Goal: Task Accomplishment & Management: Use online tool/utility

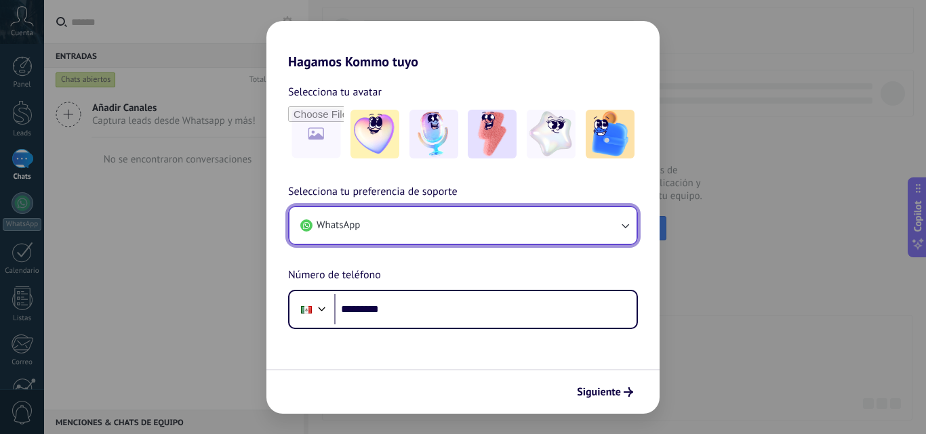
click at [483, 210] on button "WhatsApp" at bounding box center [462, 225] width 347 height 37
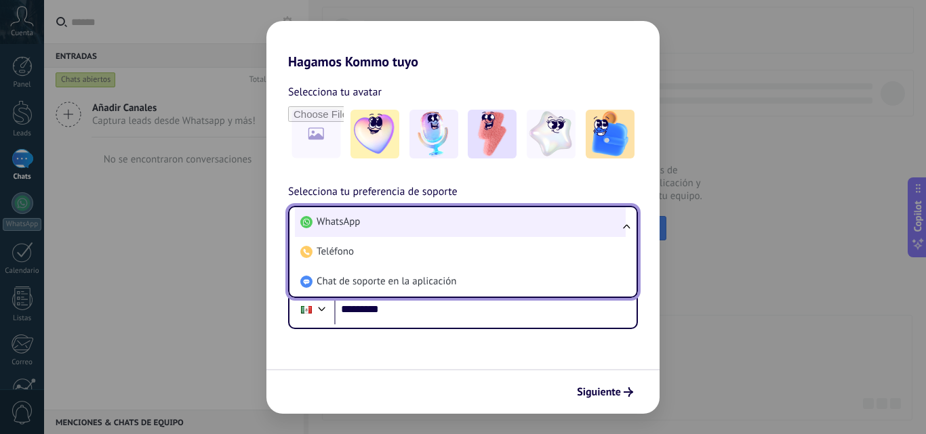
click at [482, 218] on li "WhatsApp" at bounding box center [460, 222] width 331 height 30
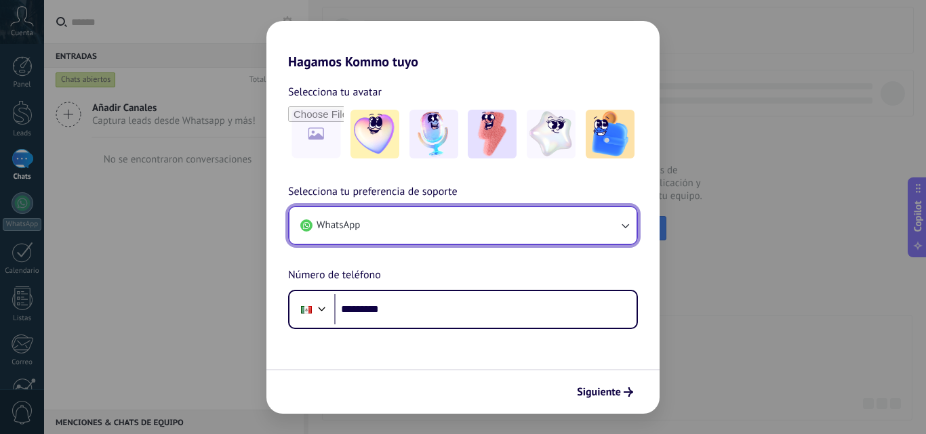
click at [482, 218] on button "WhatsApp" at bounding box center [462, 225] width 347 height 37
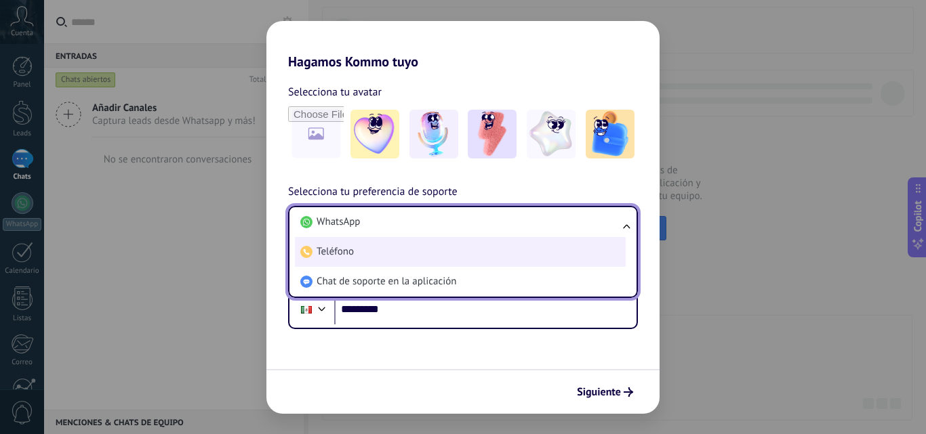
click at [424, 256] on li "Teléfono" at bounding box center [460, 252] width 331 height 30
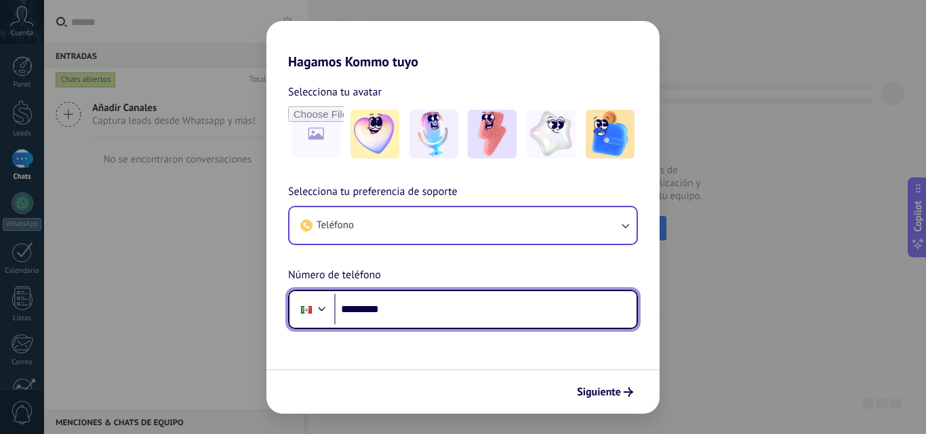
click at [395, 308] on input "*********" at bounding box center [485, 309] width 302 height 31
type input "**********"
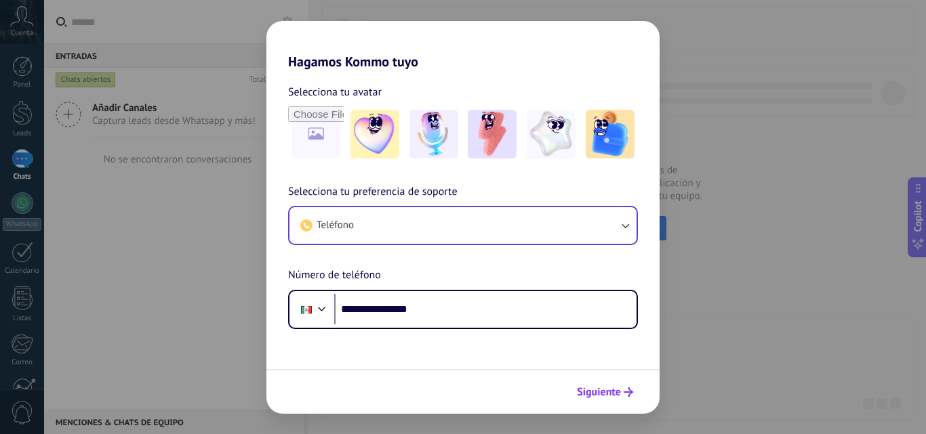
click at [598, 392] on span "Siguiente" at bounding box center [599, 392] width 44 height 9
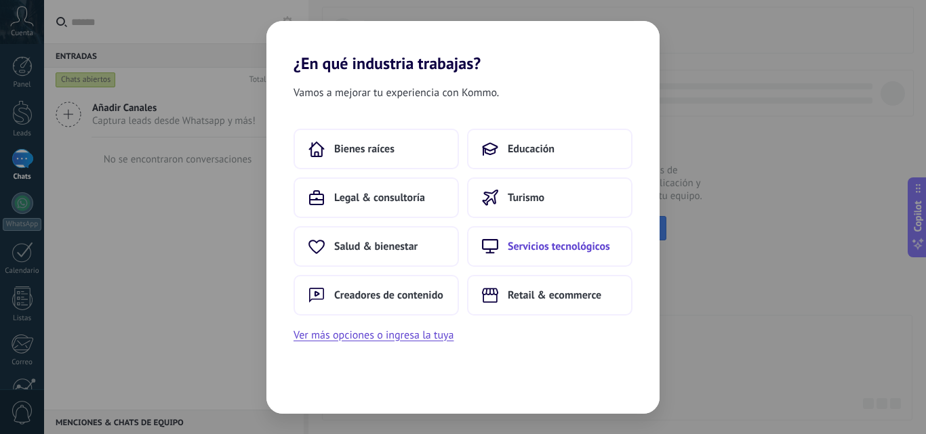
click at [564, 255] on button "Servicios tecnológicos" at bounding box center [549, 246] width 165 height 41
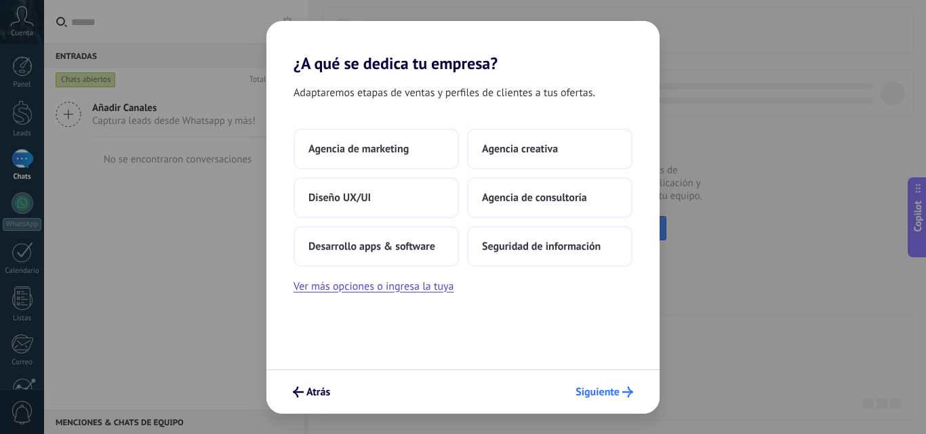
click at [588, 390] on span "Siguiente" at bounding box center [597, 392] width 44 height 9
click at [380, 150] on span "Agencia de marketing" at bounding box center [358, 149] width 100 height 14
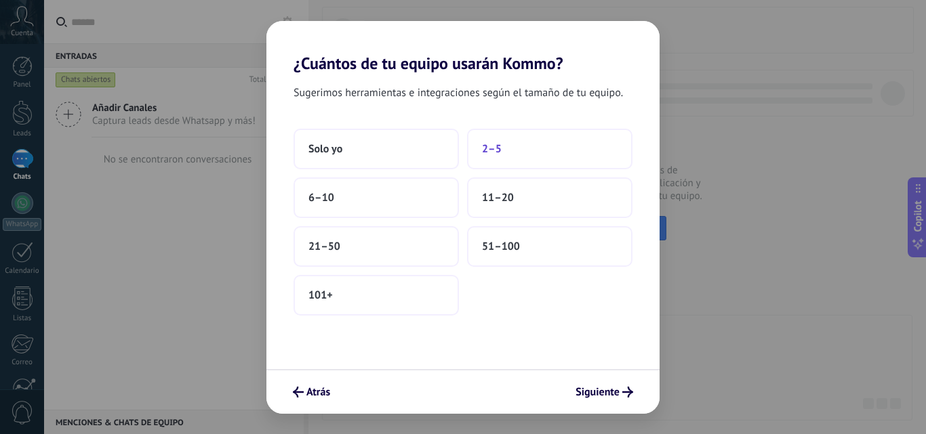
click at [489, 155] on span "2–5" at bounding box center [492, 149] width 20 height 14
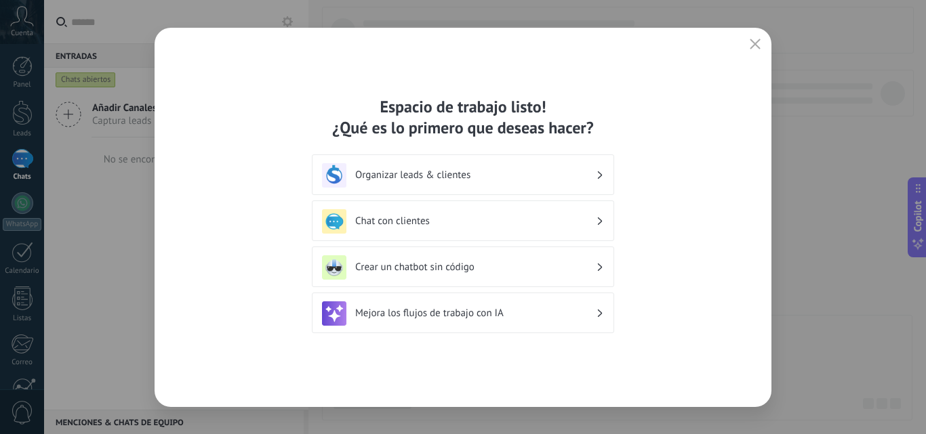
click at [567, 176] on h3 "Organizar leads & clientes" at bounding box center [475, 175] width 241 height 13
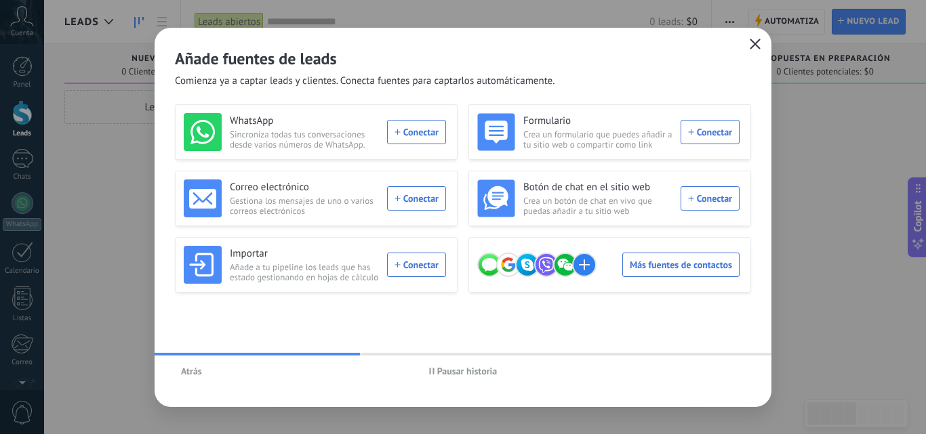
click at [762, 40] on button "button" at bounding box center [755, 44] width 18 height 19
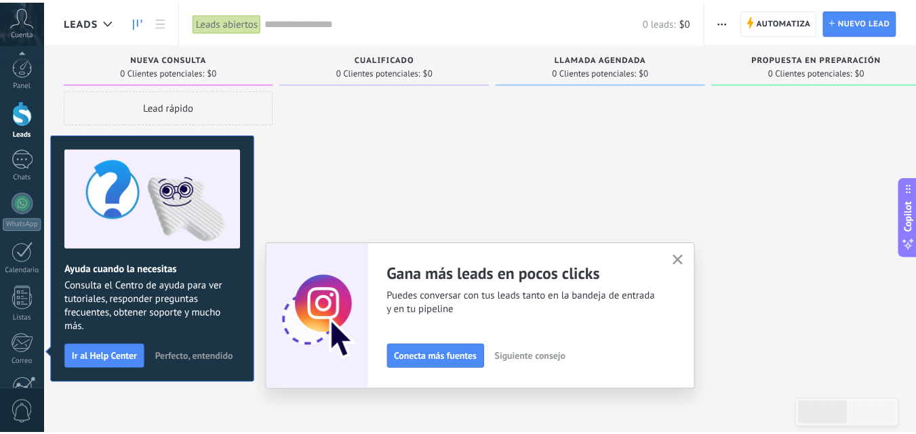
scroll to position [129, 0]
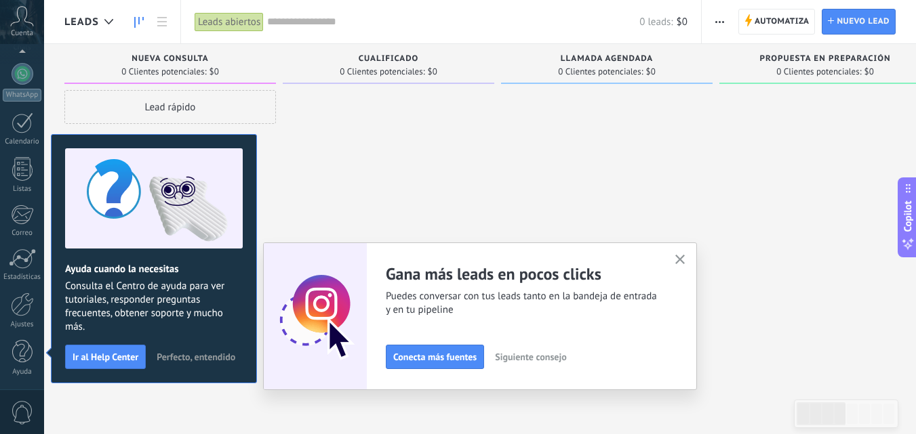
click at [685, 262] on use "button" at bounding box center [680, 260] width 10 height 10
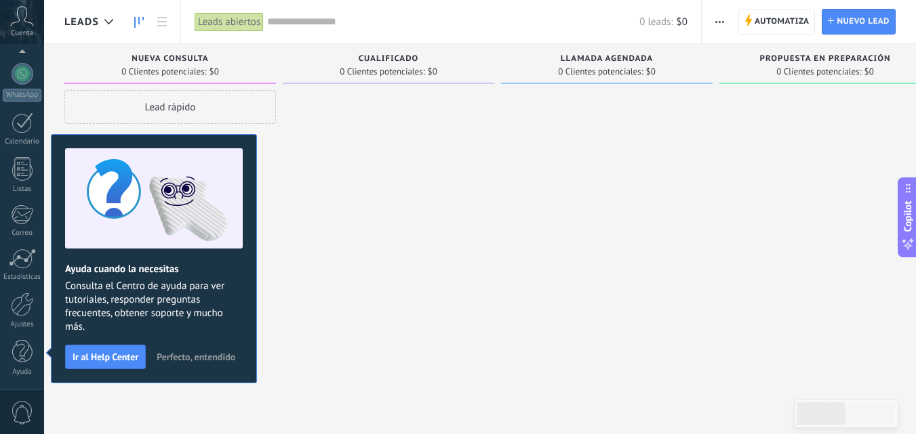
click at [205, 361] on span "Perfecto, entendido" at bounding box center [196, 356] width 79 height 9
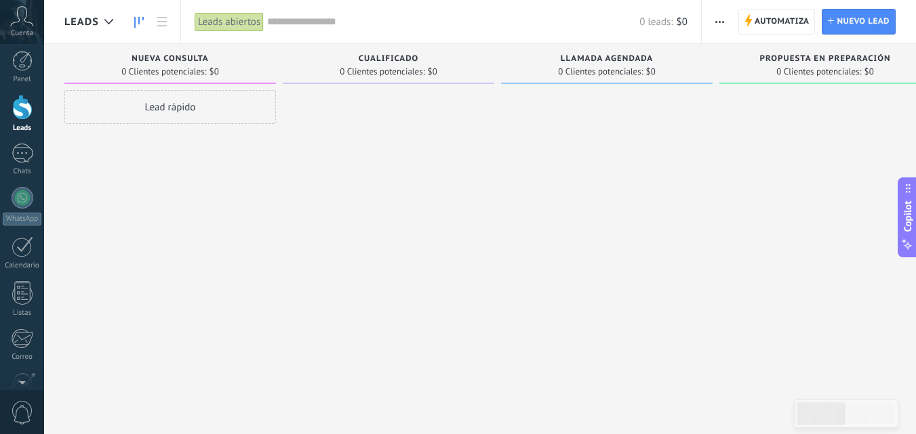
scroll to position [0, 0]
click at [23, 115] on div at bounding box center [22, 112] width 20 height 25
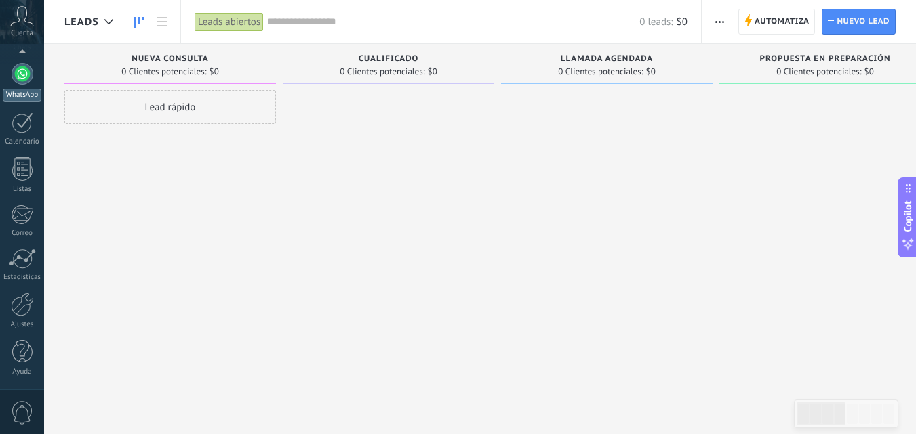
click at [21, 87] on link "WhatsApp" at bounding box center [22, 82] width 44 height 39
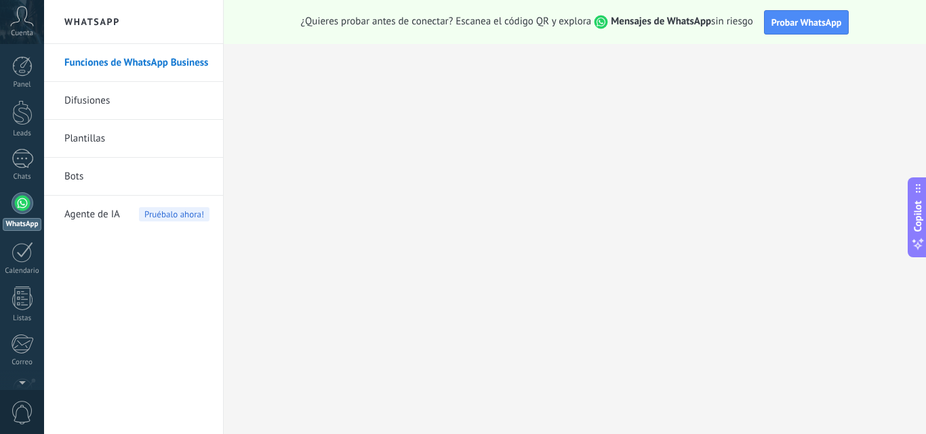
click at [108, 104] on link "Difusiones" at bounding box center [136, 101] width 145 height 38
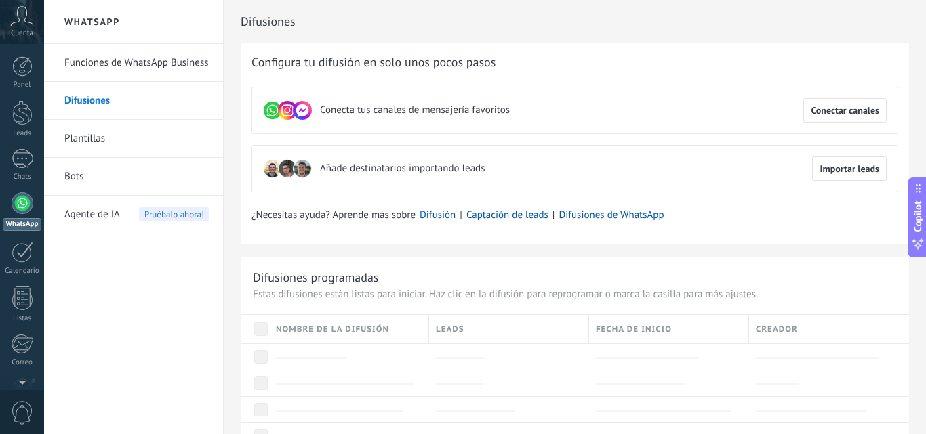
click at [97, 137] on link "Plantillas" at bounding box center [136, 139] width 145 height 38
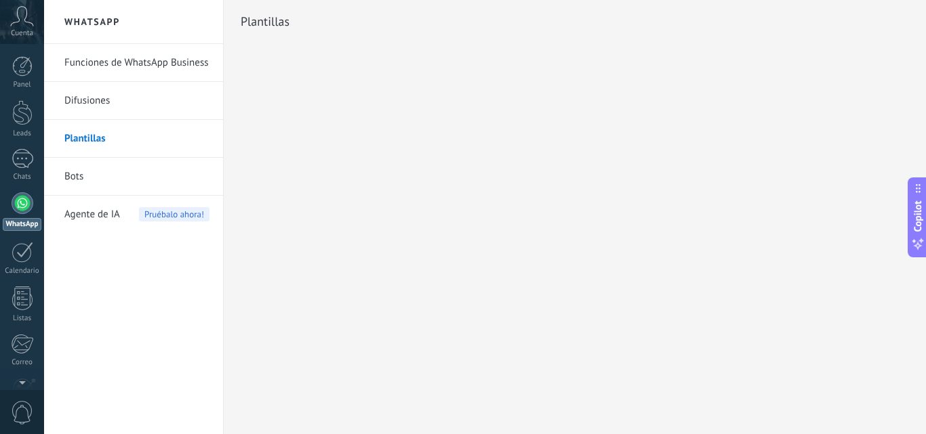
click at [140, 66] on link "Funciones de WhatsApp Business" at bounding box center [136, 63] width 145 height 38
click at [154, 64] on link "Funciones de WhatsApp Business" at bounding box center [136, 63] width 145 height 38
click at [209, 60] on link "Funciones de WhatsApp Business" at bounding box center [136, 63] width 145 height 38
click at [154, 67] on link "Funciones de WhatsApp Business" at bounding box center [136, 63] width 145 height 38
click at [154, 68] on link "Funciones de WhatsApp Business" at bounding box center [136, 63] width 145 height 38
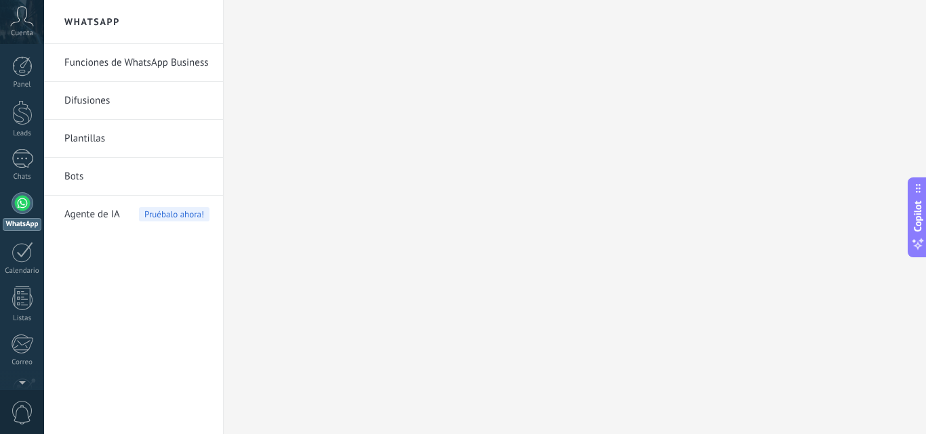
click at [24, 224] on div "WhatsApp" at bounding box center [22, 224] width 39 height 13
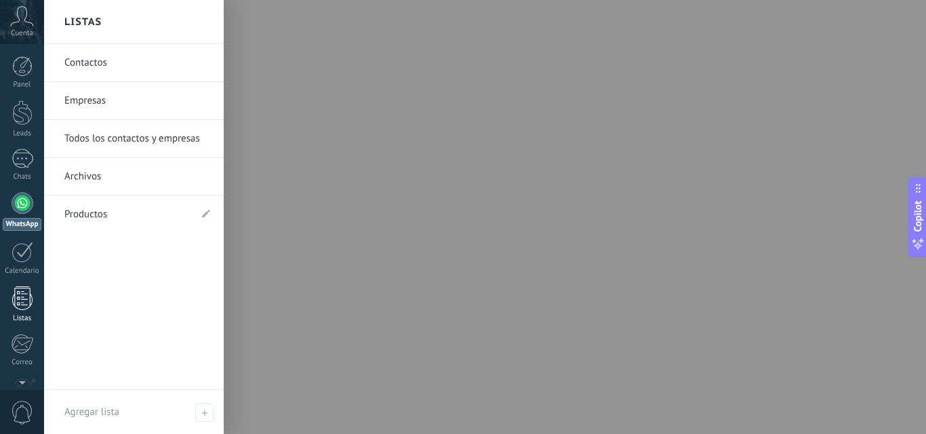
click at [30, 310] on link "Listas" at bounding box center [22, 305] width 44 height 37
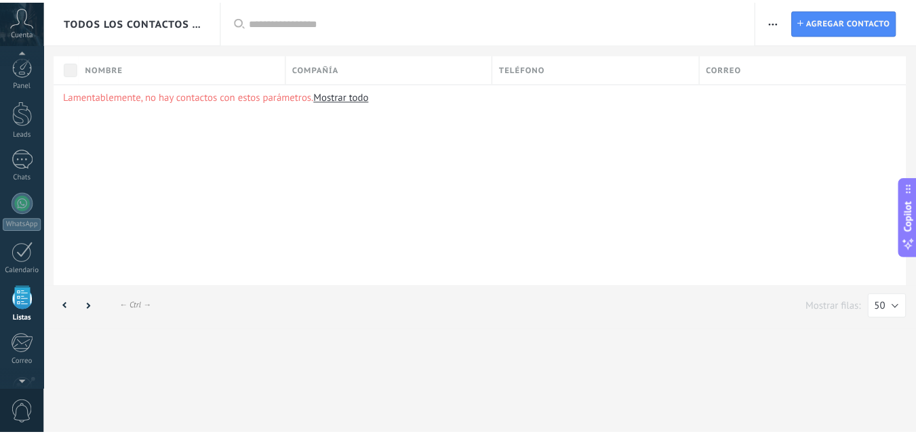
scroll to position [84, 0]
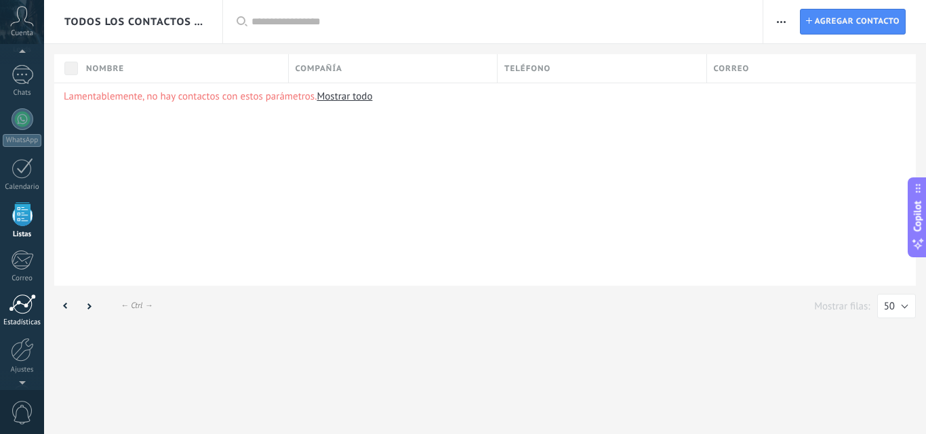
click at [26, 309] on div at bounding box center [22, 304] width 27 height 20
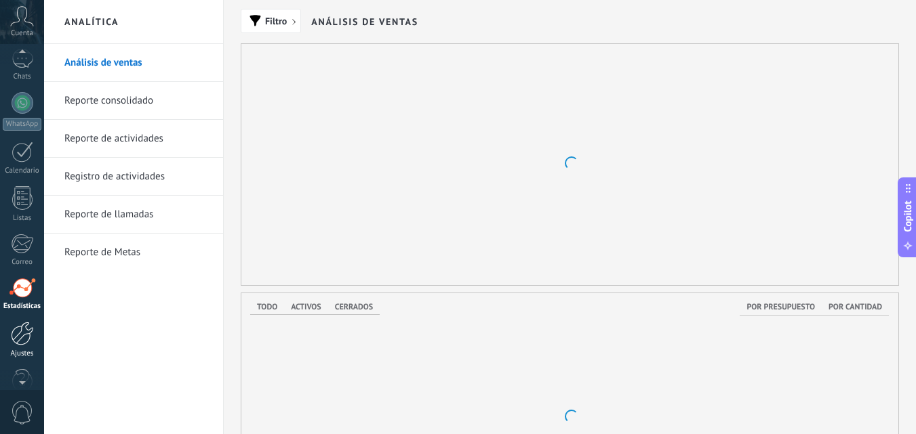
click at [26, 337] on div at bounding box center [22, 334] width 23 height 24
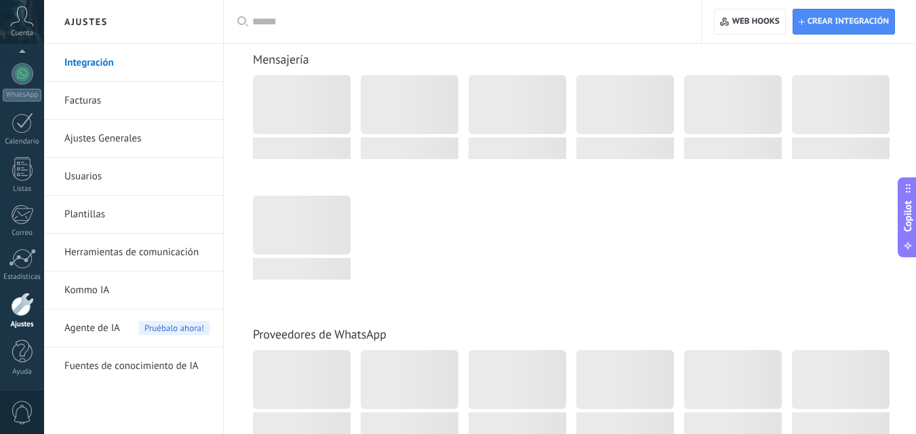
scroll to position [251, 0]
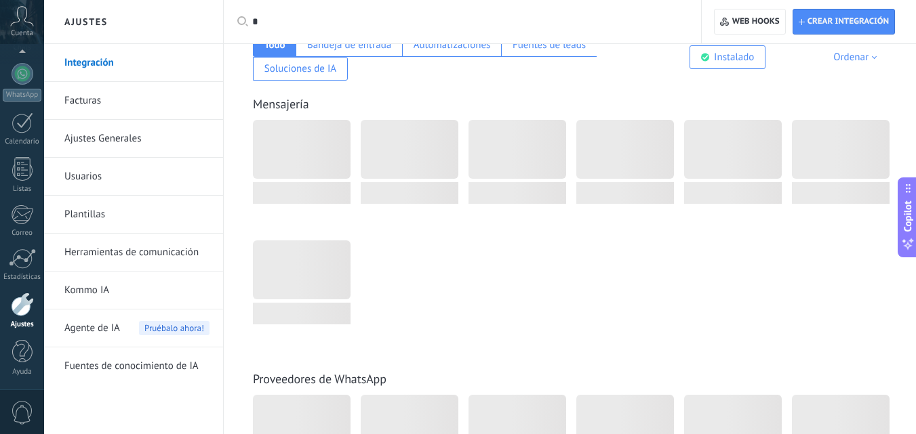
click at [474, 85] on div "Mensajería" at bounding box center [569, 206] width 665 height 275
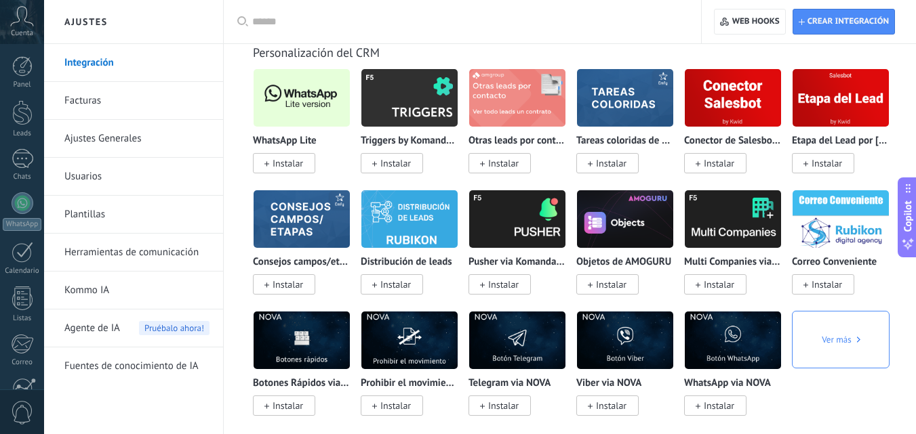
scroll to position [5513, 0]
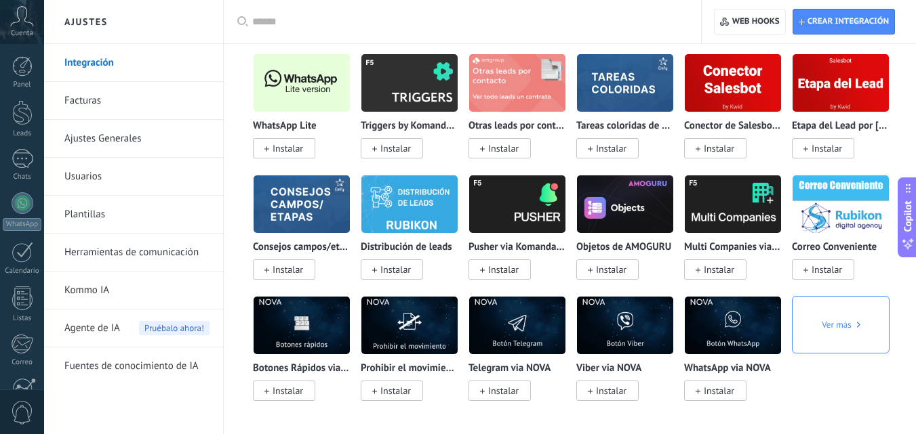
click at [295, 22] on input "text" at bounding box center [467, 22] width 430 height 14
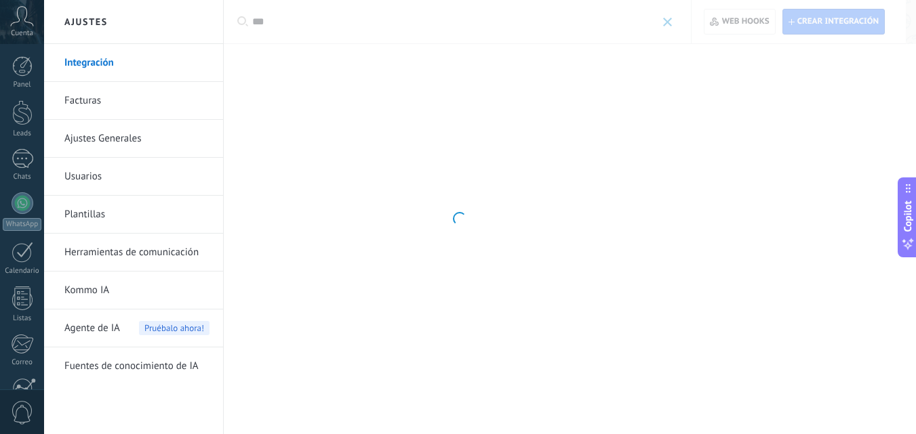
scroll to position [0, 0]
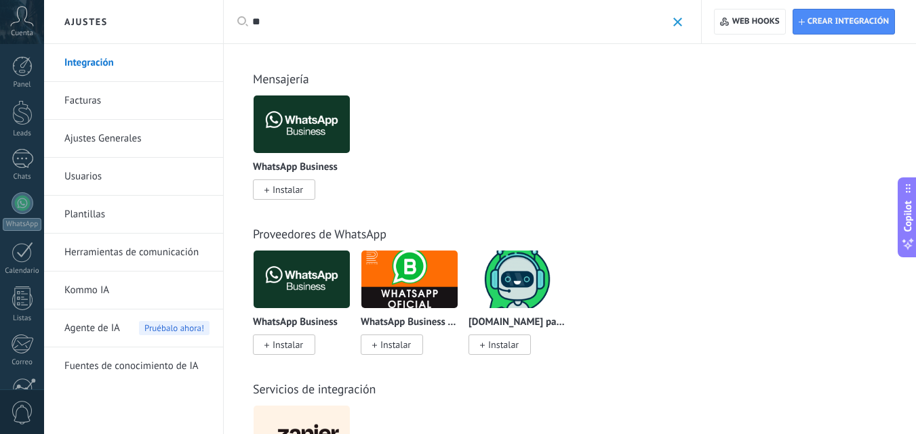
type input "*"
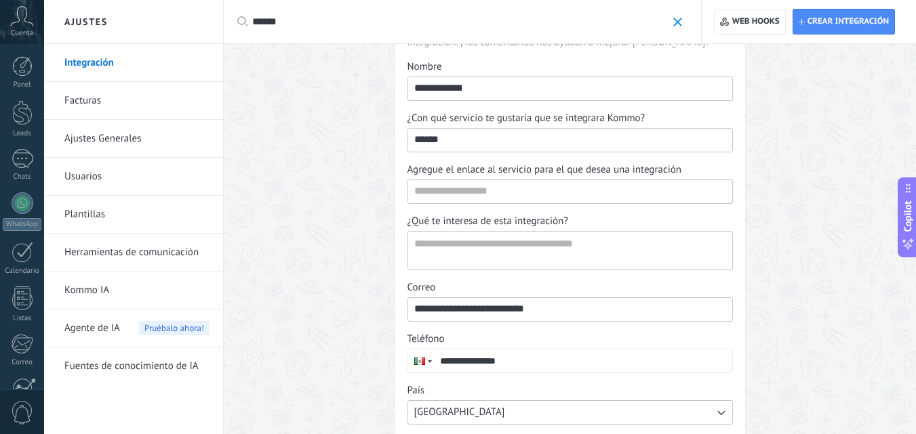
scroll to position [104, 0]
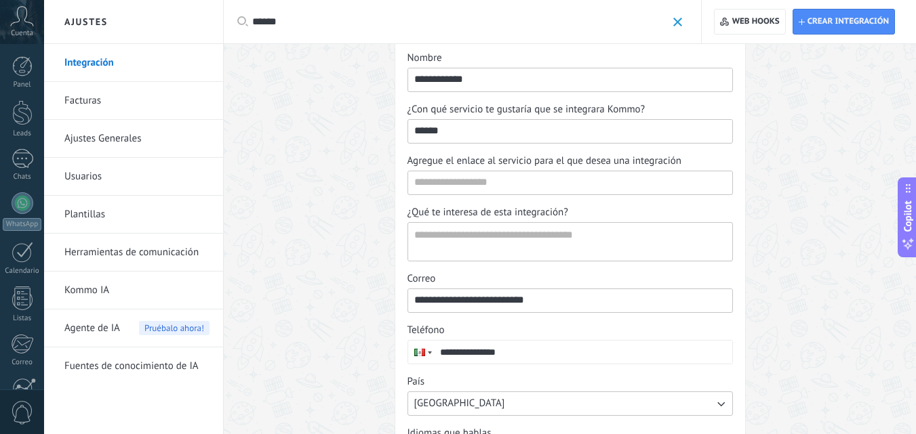
type input "******"
click at [564, 189] on input "Agregue el enlace al servicio para el que desea una integración" at bounding box center [570, 182] width 324 height 22
click at [542, 245] on textarea "¿Qué te interesa de esta integración?" at bounding box center [568, 242] width 321 height 38
